Goal: Navigation & Orientation: Find specific page/section

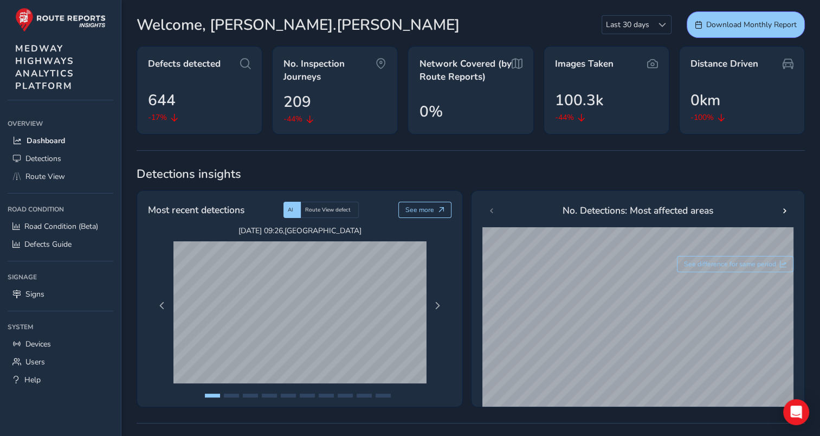
scroll to position [54, 0]
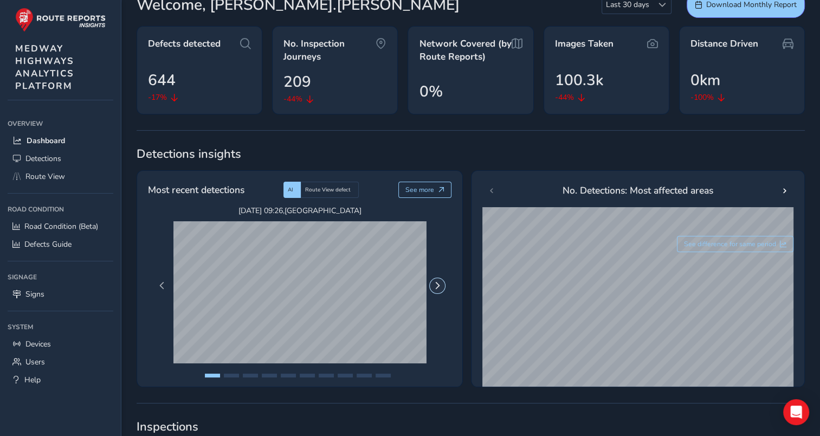
click at [442, 282] on button "Next Page" at bounding box center [437, 285] width 15 height 15
click at [439, 288] on span "Next Page" at bounding box center [438, 286] width 8 height 8
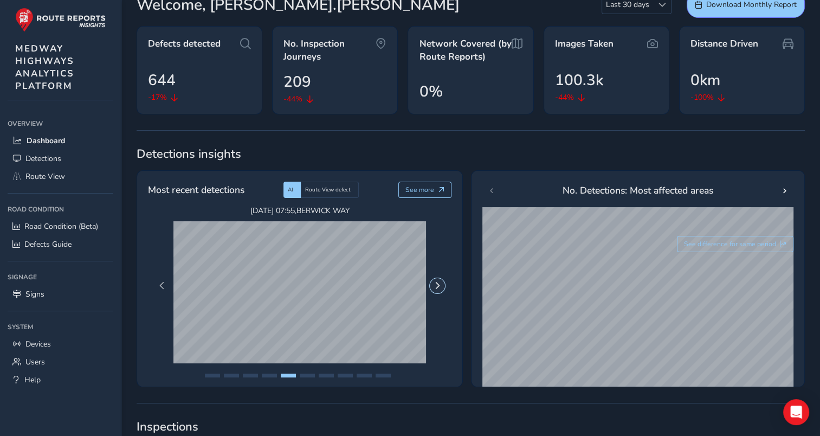
click at [439, 288] on span "Next Page" at bounding box center [438, 286] width 8 height 8
click at [434, 282] on span "Next Page" at bounding box center [438, 286] width 8 height 8
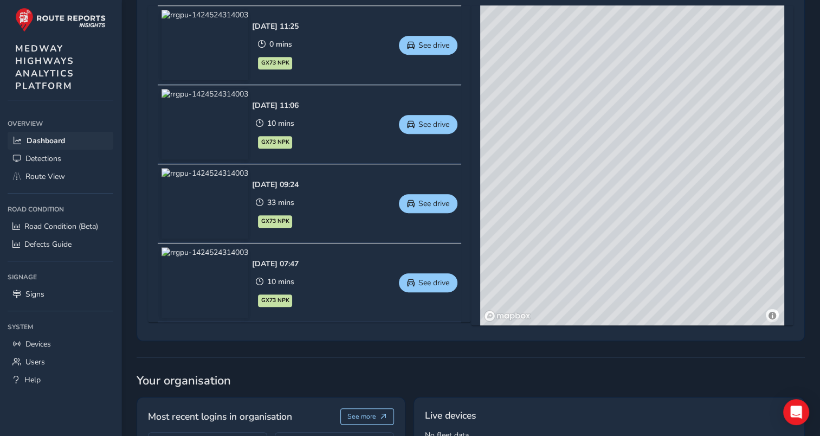
scroll to position [542, 0]
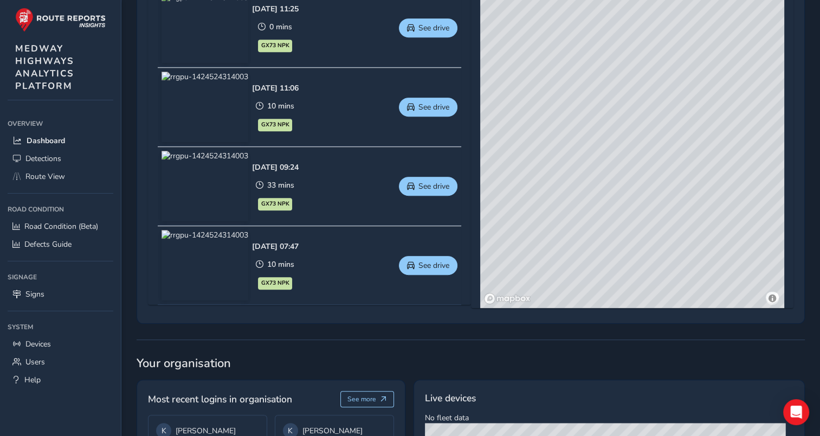
click at [221, 260] on img at bounding box center [205, 265] width 87 height 70
click at [49, 178] on span "Route View" at bounding box center [45, 176] width 40 height 10
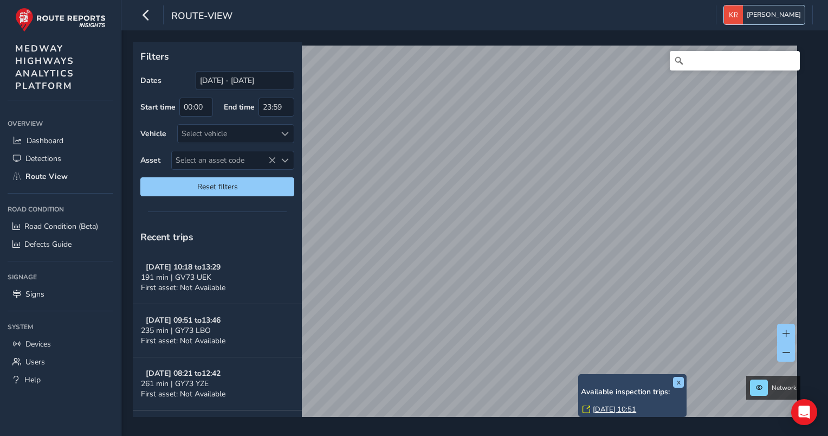
click at [791, 14] on span "[PERSON_NAME]" at bounding box center [774, 14] width 54 height 19
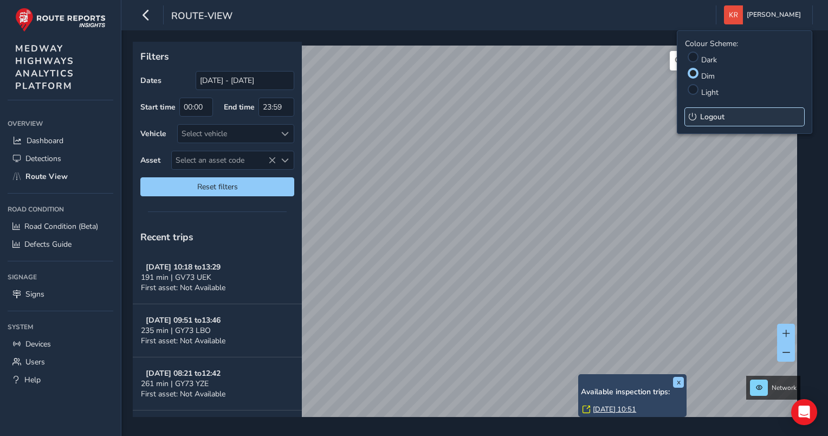
click at [730, 115] on button "Logout" at bounding box center [744, 117] width 119 height 18
